Goal: Transaction & Acquisition: Download file/media

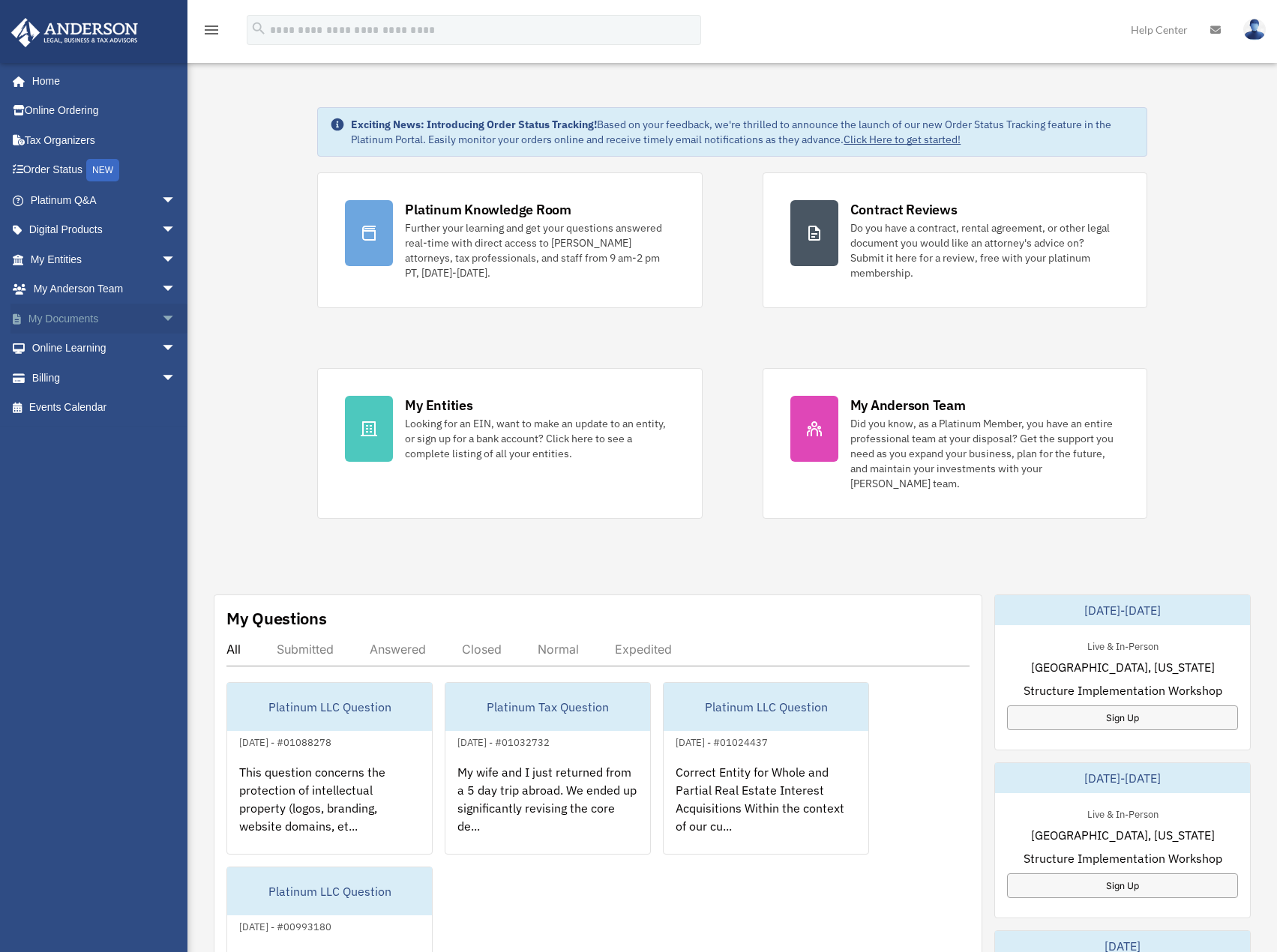
click at [161, 318] on span "arrow_drop_down" at bounding box center [176, 318] width 30 height 30
click at [58, 343] on link "Box" at bounding box center [110, 349] width 178 height 30
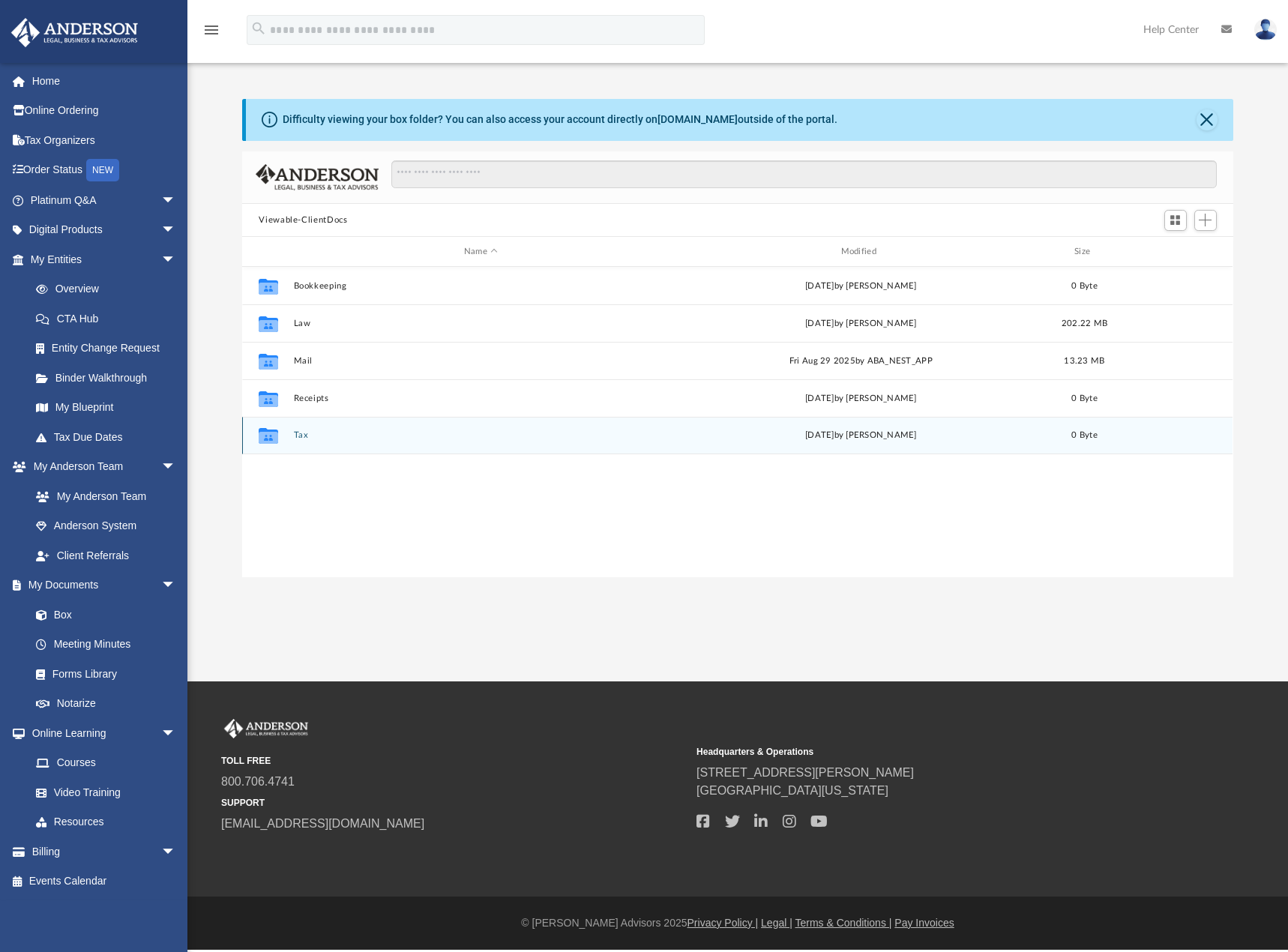
scroll to position [330, 979]
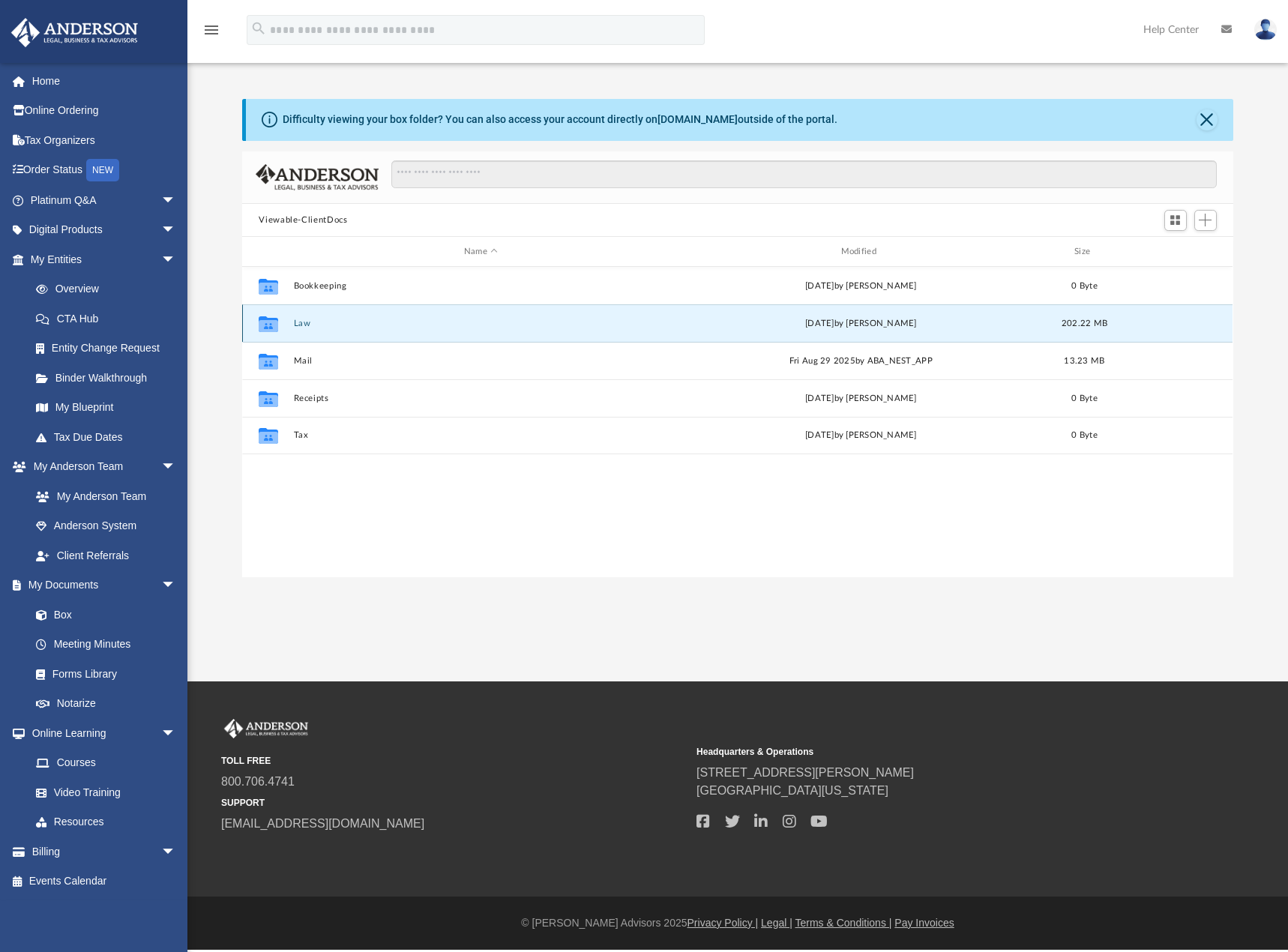
click at [299, 319] on button "Law" at bounding box center [481, 323] width 374 height 10
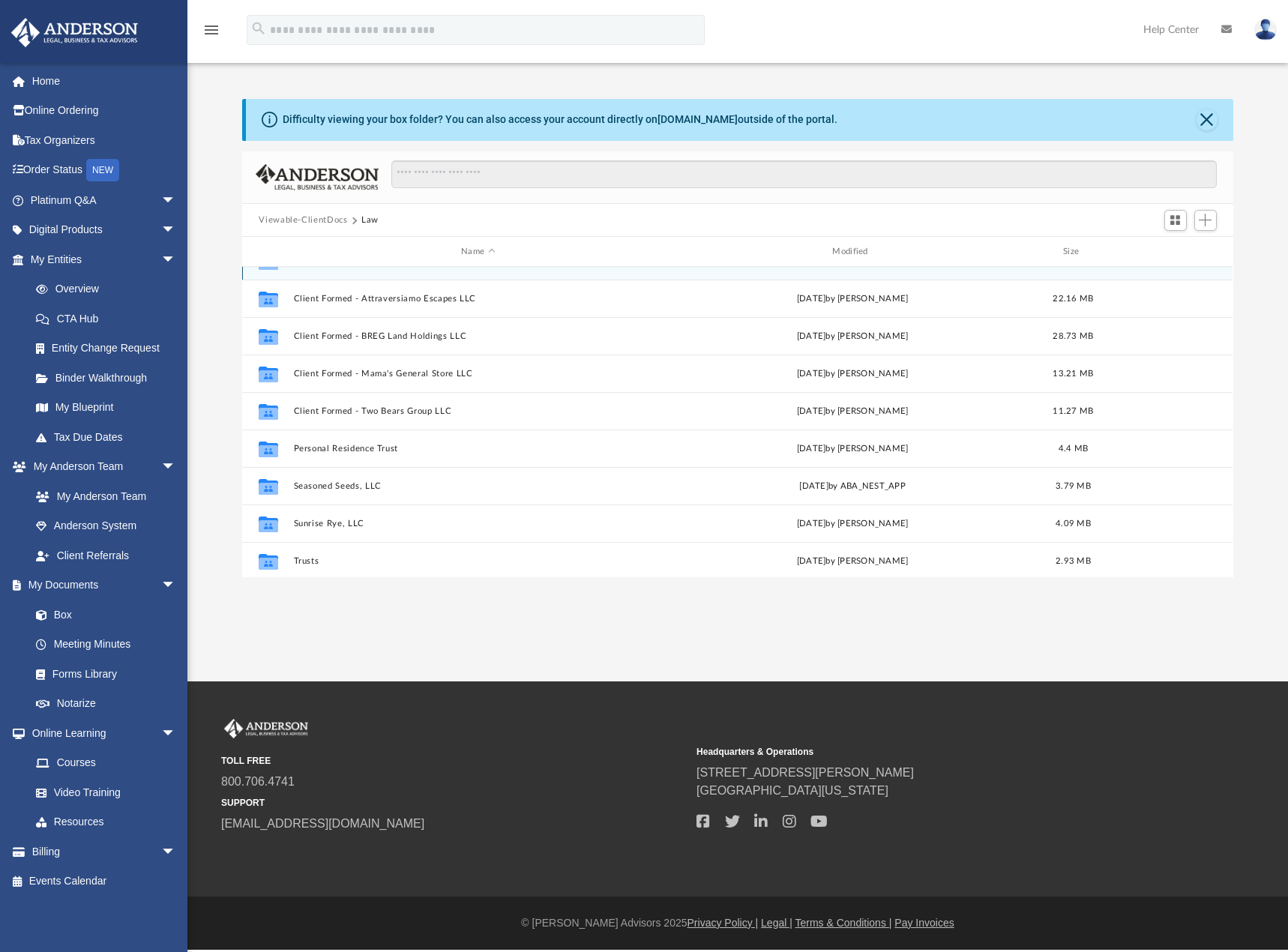
scroll to position [214, 0]
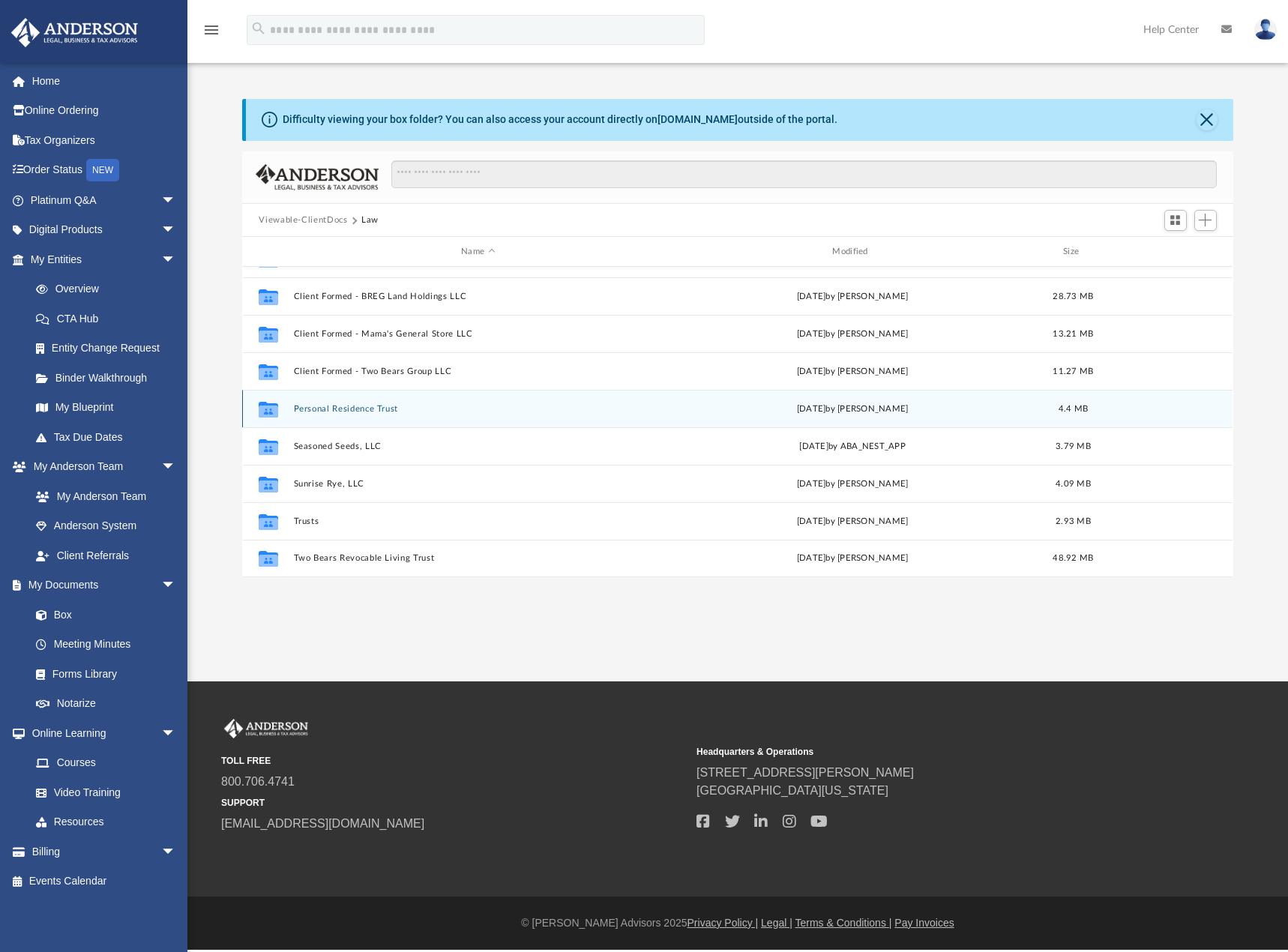
click at [361, 407] on button "Personal Residence Trust" at bounding box center [478, 409] width 368 height 10
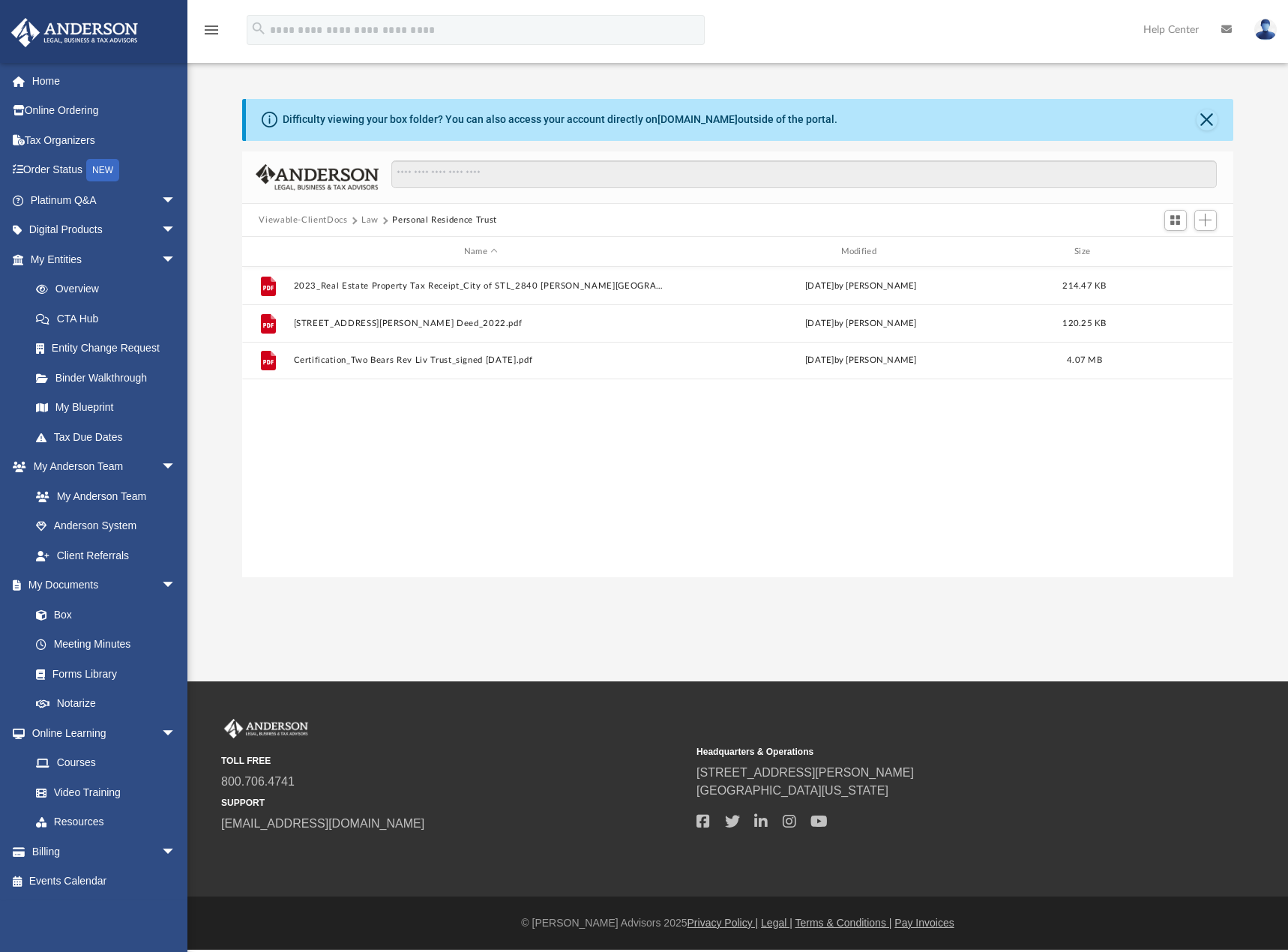
scroll to position [0, 0]
click at [367, 218] on button "Law" at bounding box center [370, 220] width 17 height 13
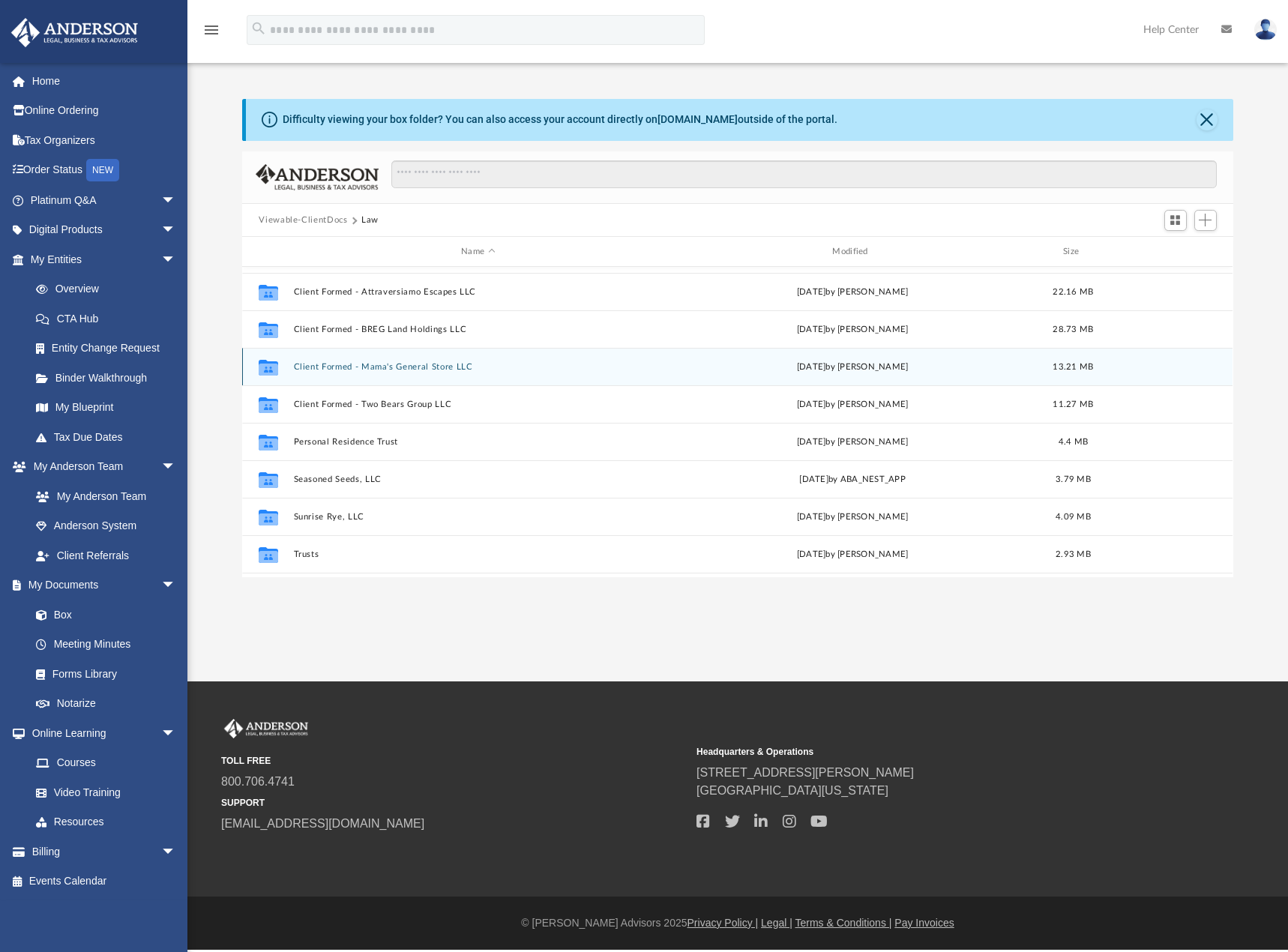
scroll to position [214, 0]
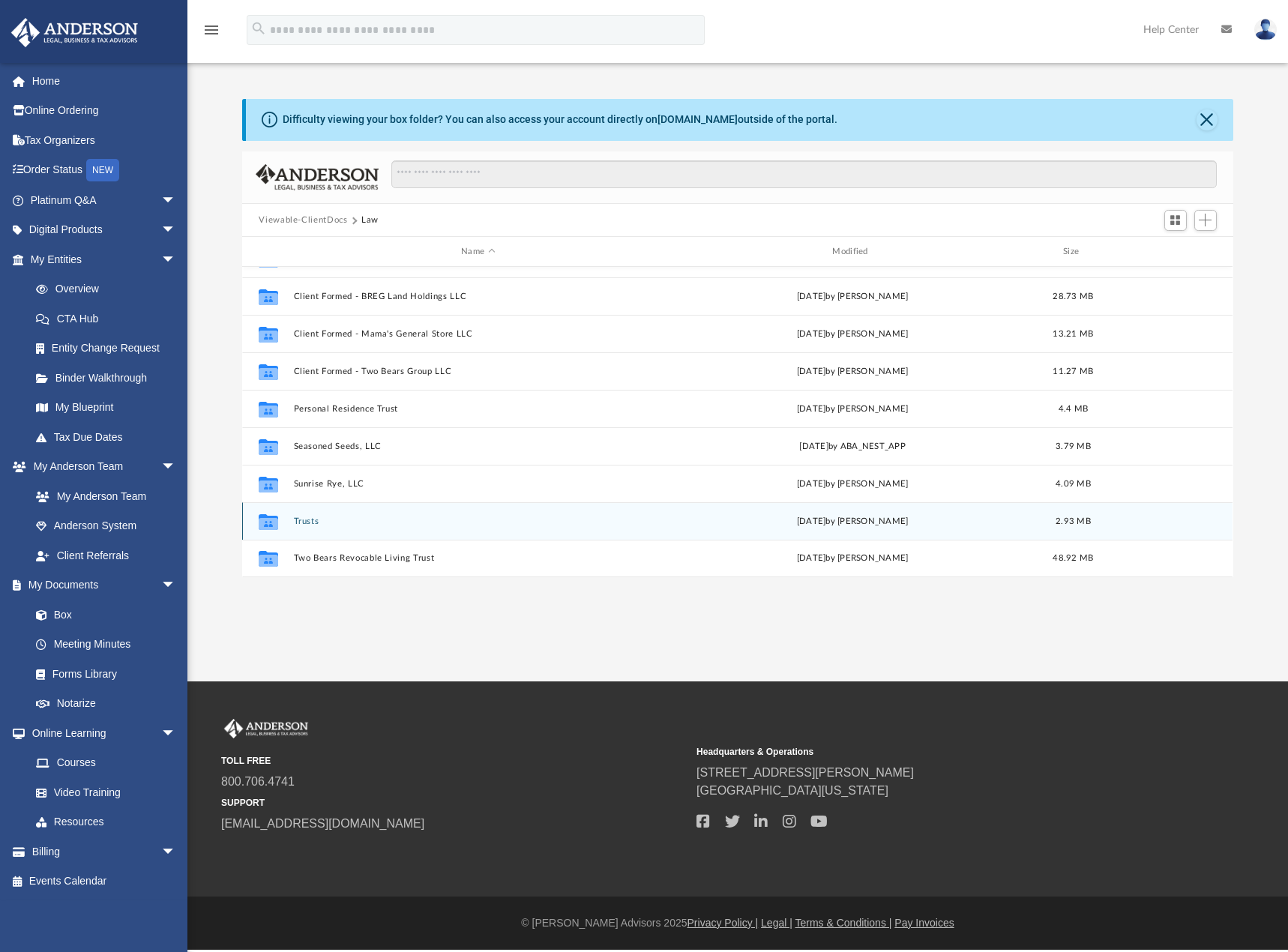
click at [304, 522] on button "Trusts" at bounding box center [478, 522] width 368 height 10
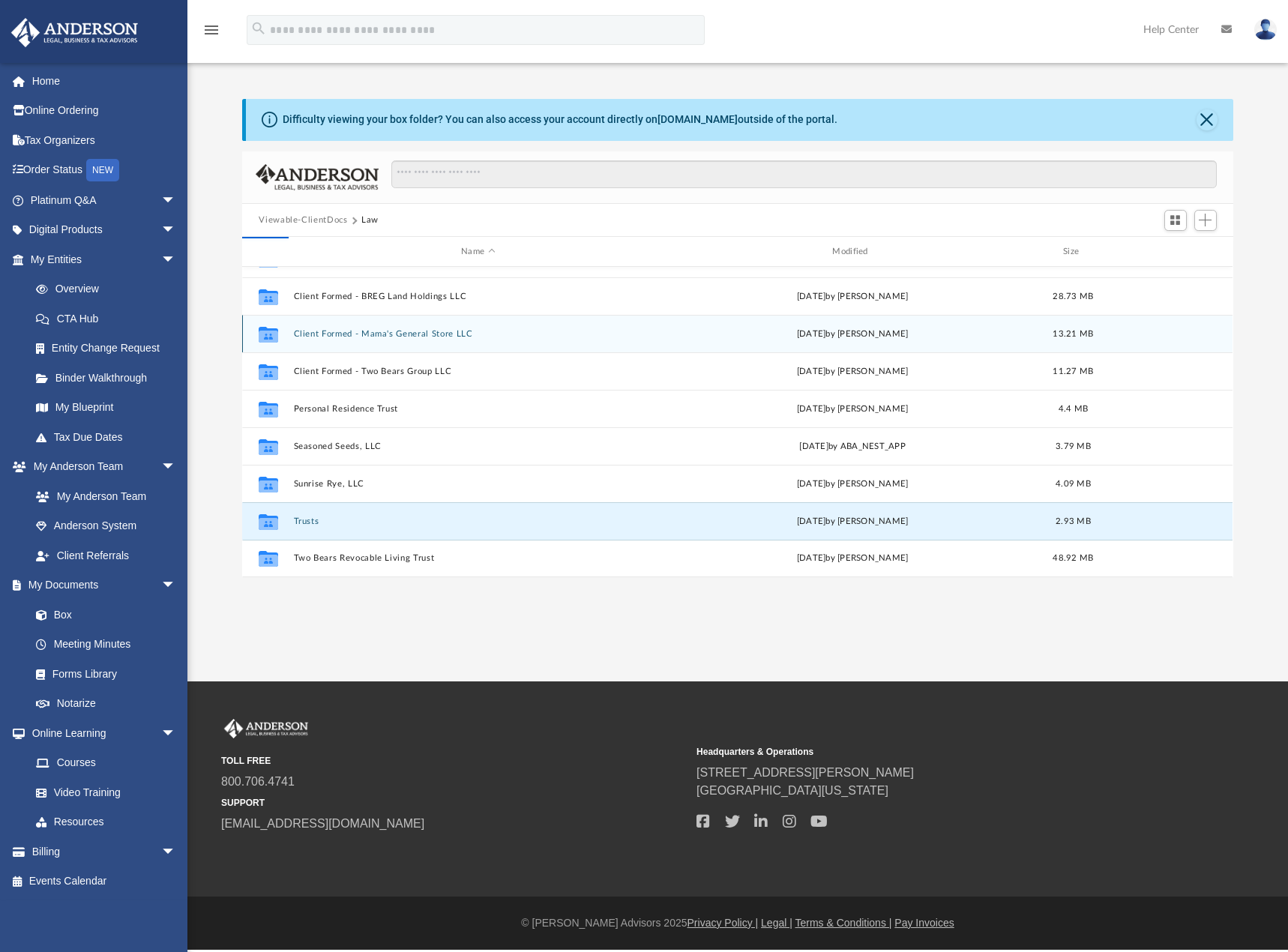
scroll to position [0, 0]
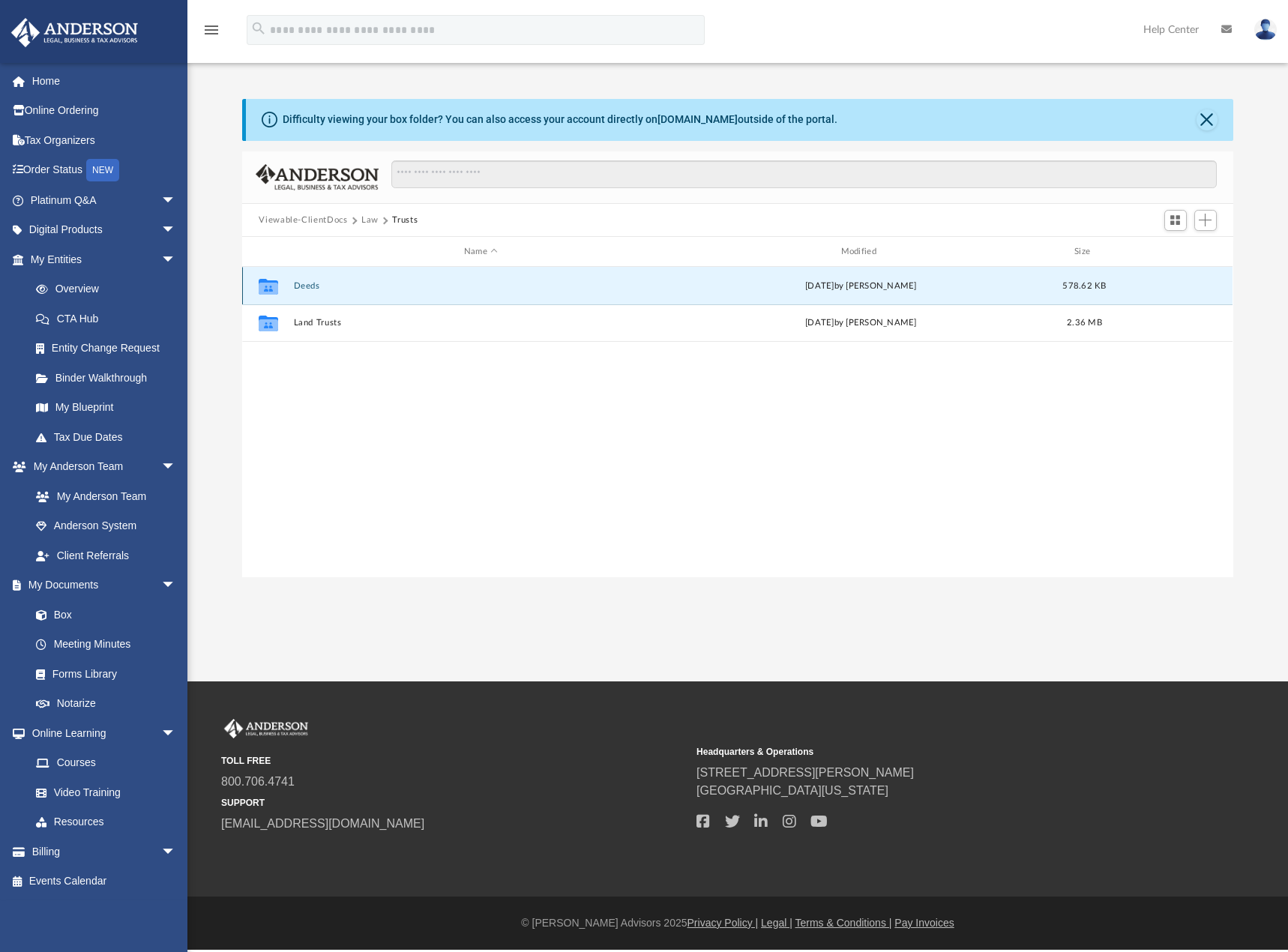
click at [305, 286] on button "Deeds" at bounding box center [481, 286] width 374 height 10
click at [376, 289] on button "Deed - [STREET_ADDRESS][PERSON_NAME]" at bounding box center [481, 286] width 374 height 10
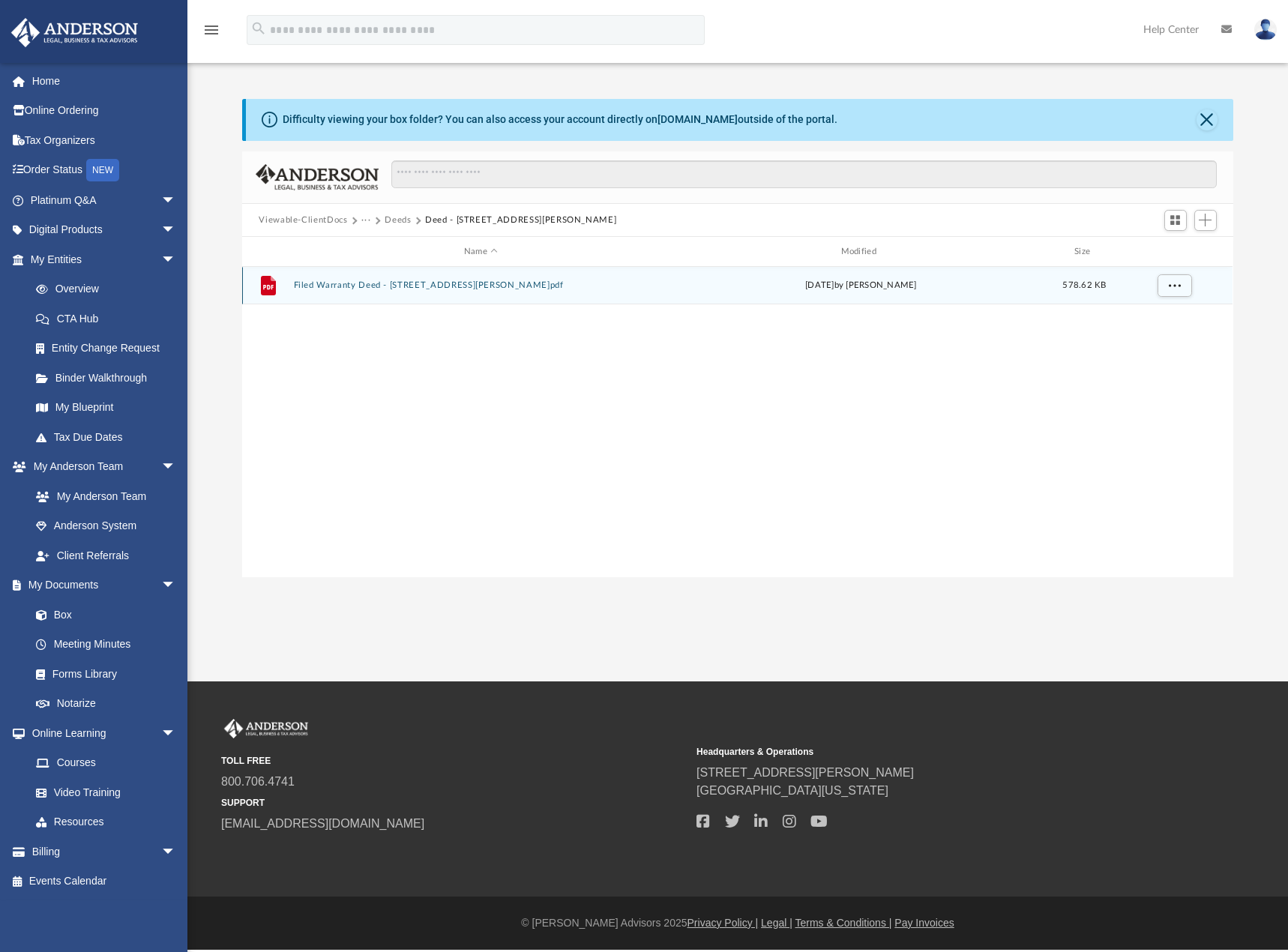
click at [425, 287] on button "Filed Warranty Deed - [STREET_ADDRESS][PERSON_NAME]pdf" at bounding box center [481, 286] width 374 height 10
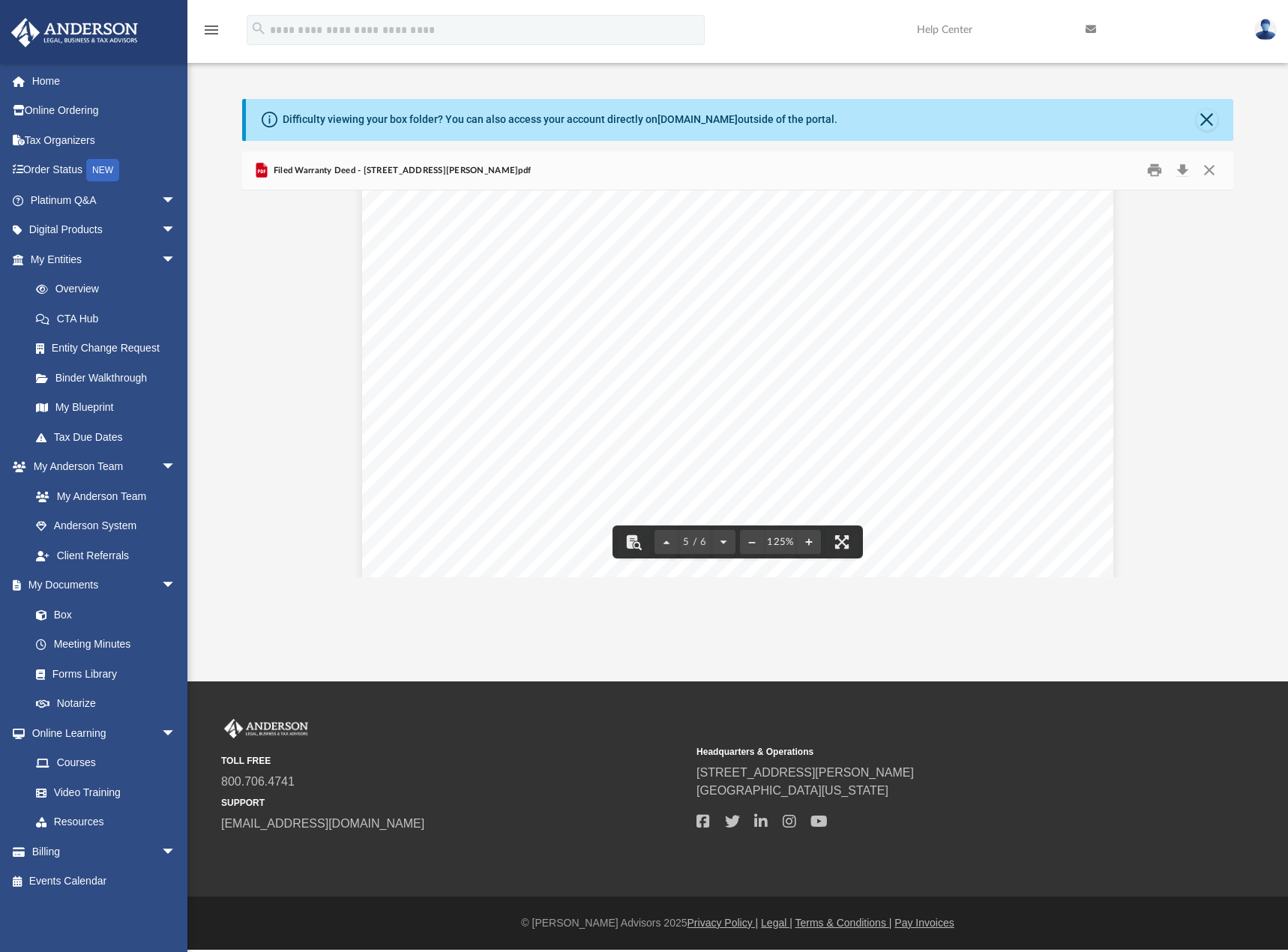
scroll to position [4373, 0]
click at [1181, 168] on button "Download" at bounding box center [1183, 170] width 27 height 23
